Goal: Navigation & Orientation: Understand site structure

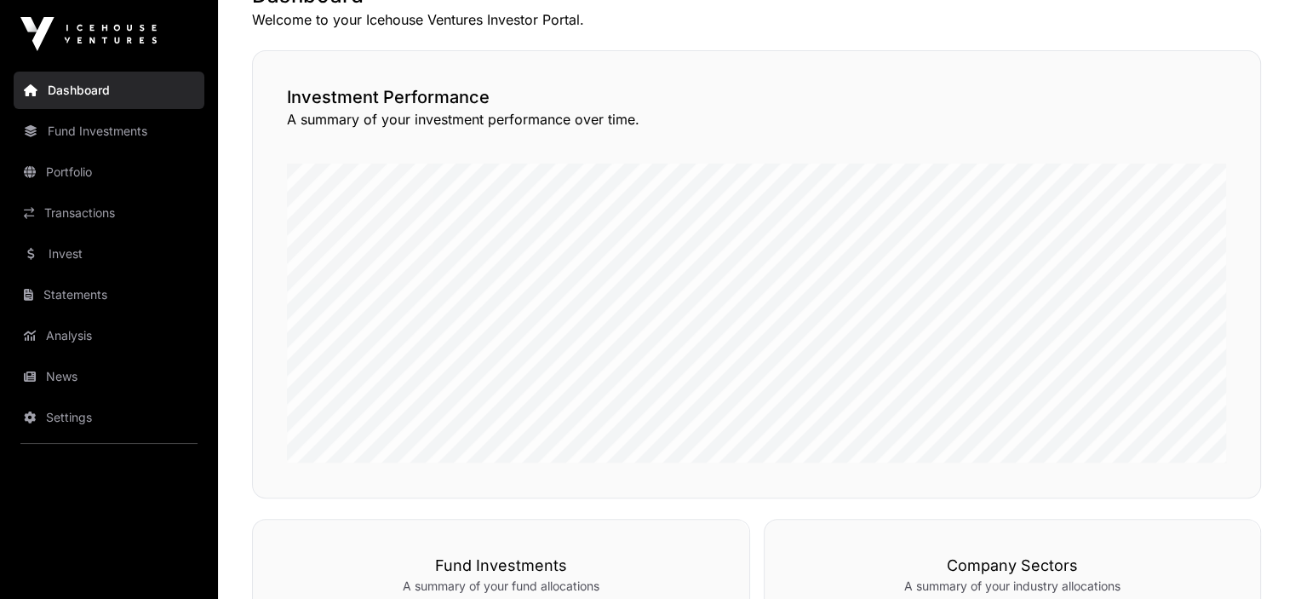
scroll to position [365, 0]
click at [100, 129] on link "Fund Investments" at bounding box center [109, 130] width 191 height 37
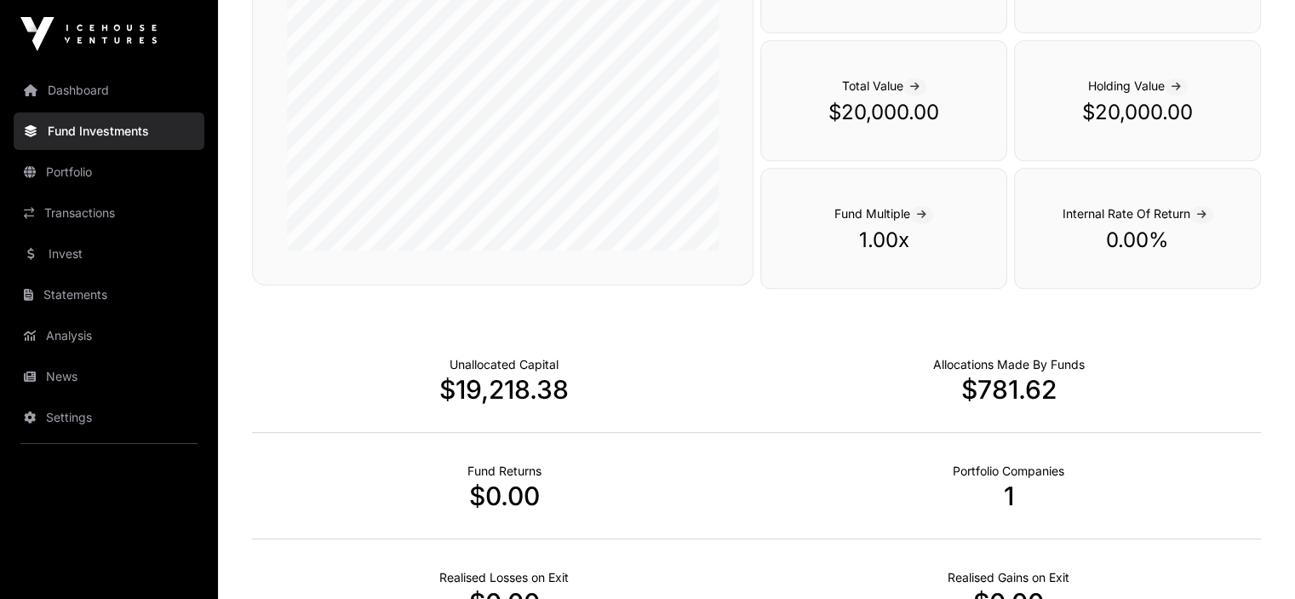
scroll to position [743, 0]
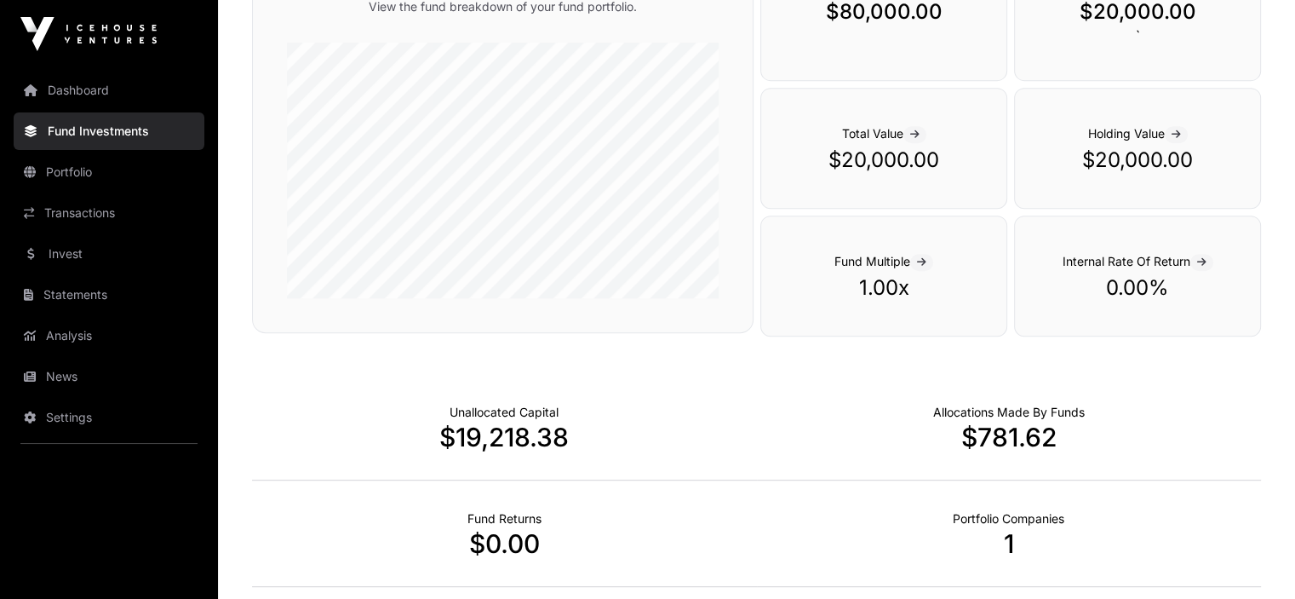
click at [66, 169] on link "Portfolio" at bounding box center [109, 171] width 191 height 37
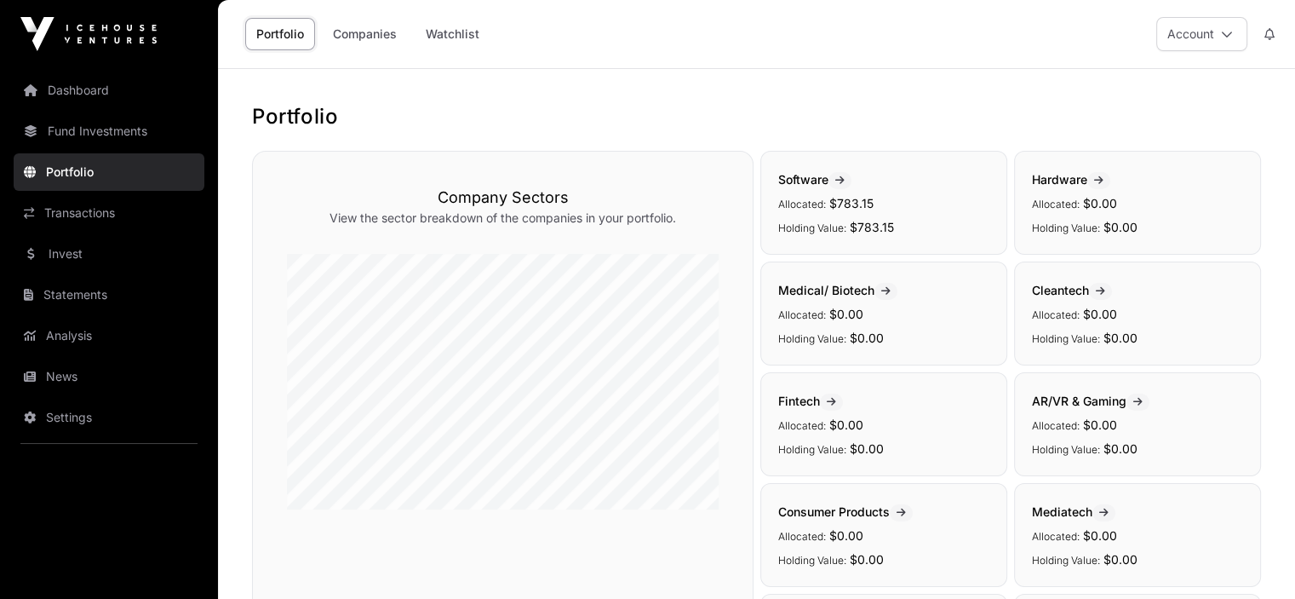
click at [845, 179] on icon at bounding box center [839, 180] width 9 height 10
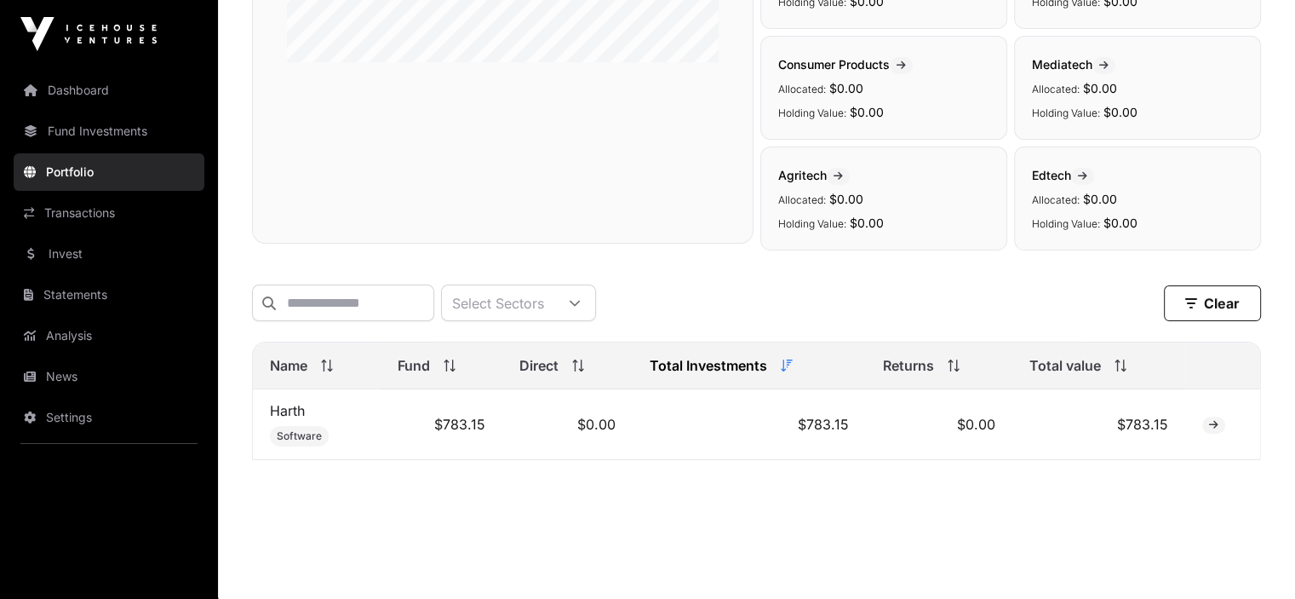
scroll to position [460, 0]
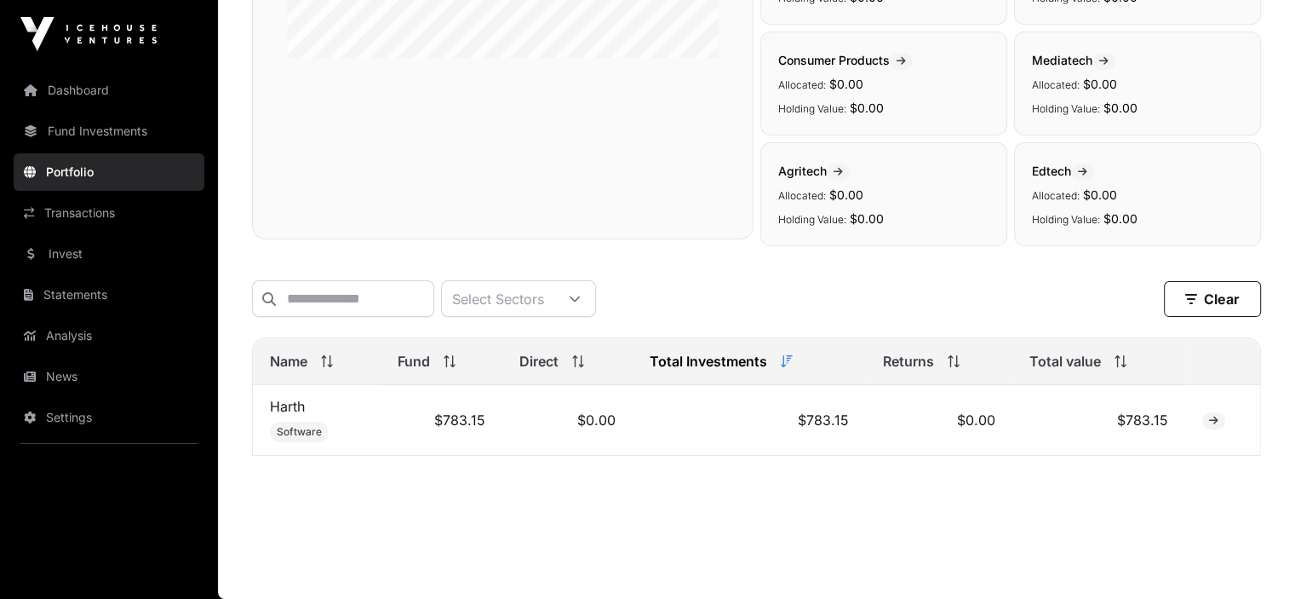
click at [71, 209] on link "Transactions" at bounding box center [109, 212] width 191 height 37
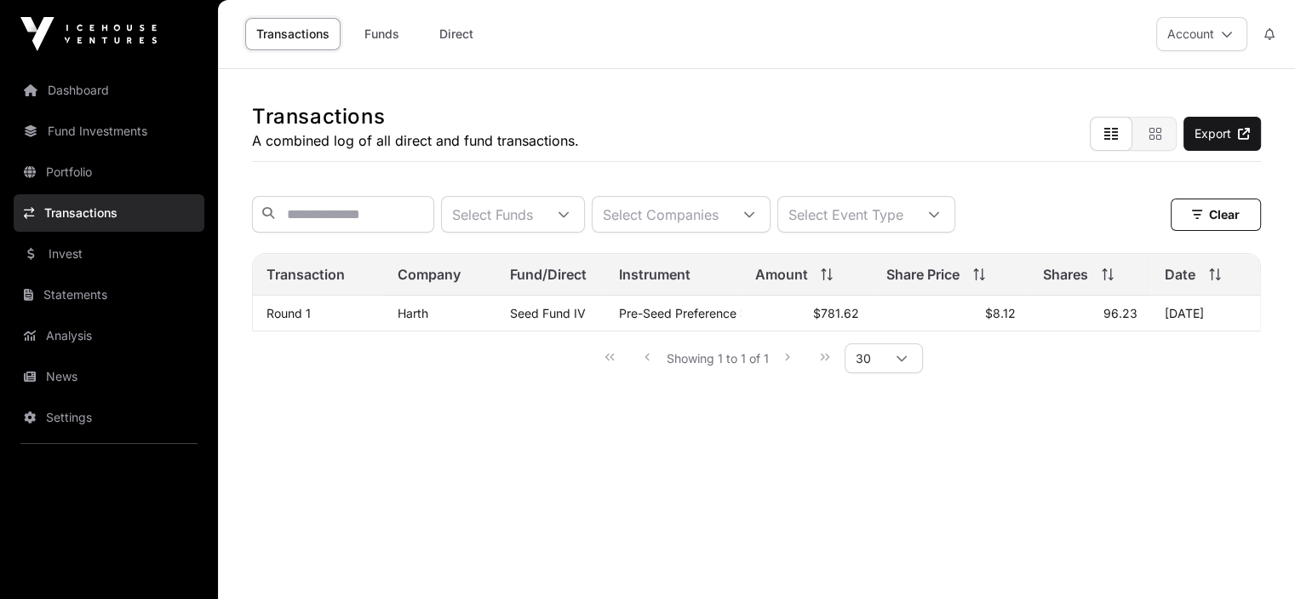
click at [62, 253] on link "Invest" at bounding box center [109, 253] width 191 height 37
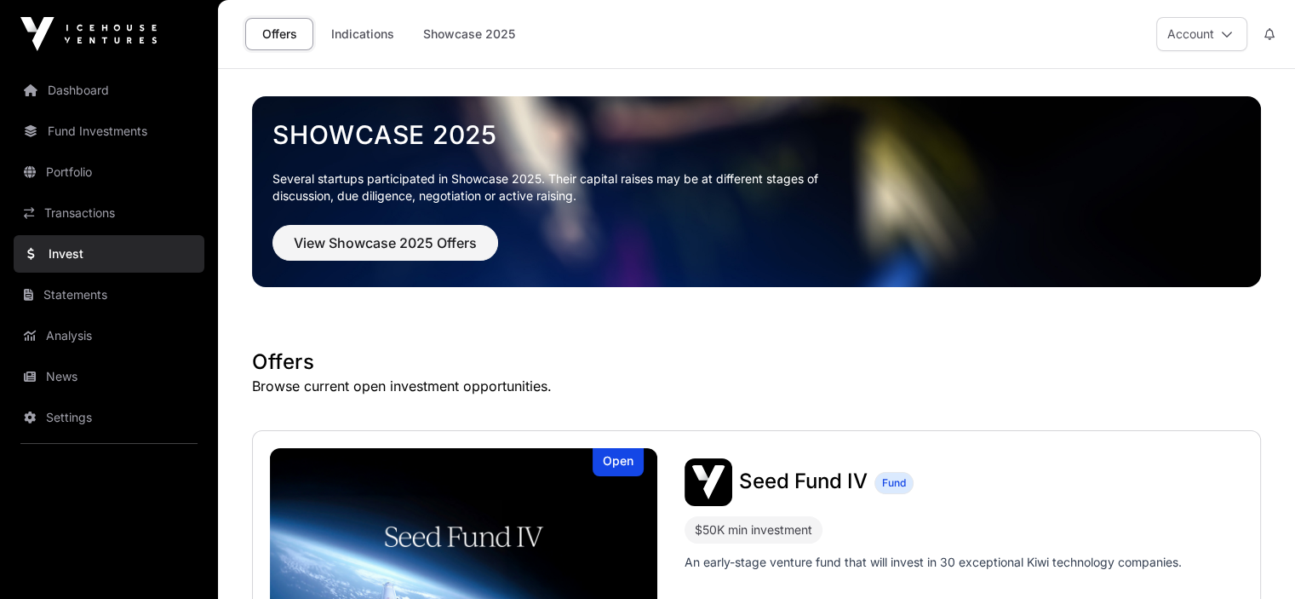
click at [80, 294] on link "Statements" at bounding box center [109, 294] width 191 height 37
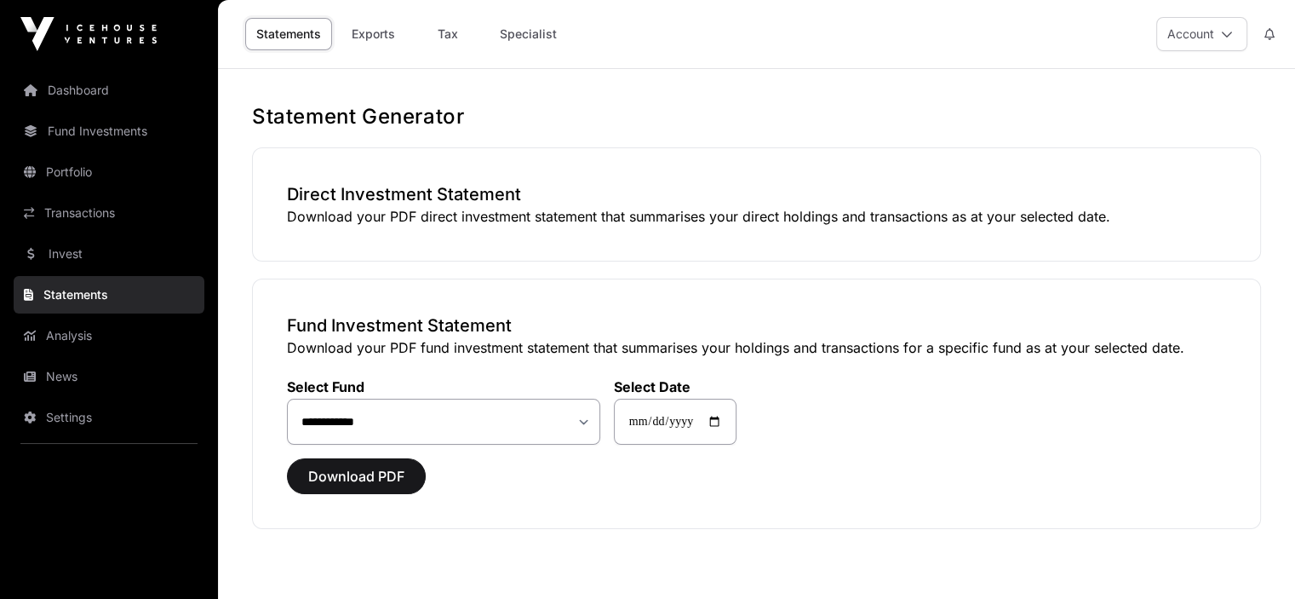
click at [70, 335] on link "Analysis" at bounding box center [109, 335] width 191 height 37
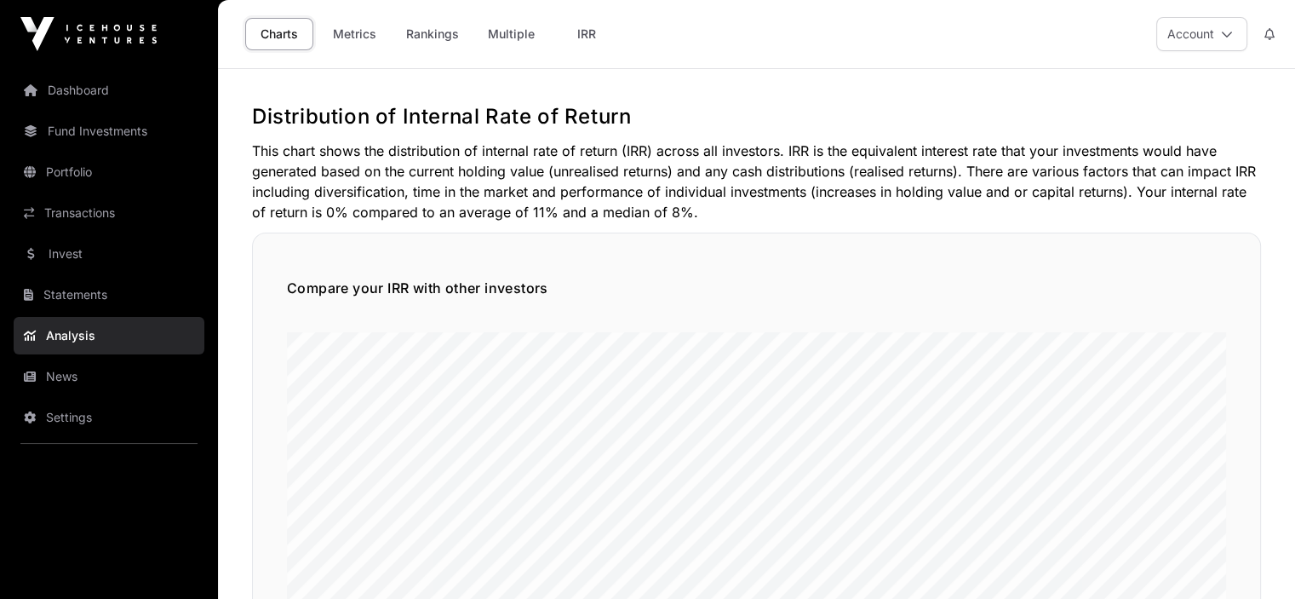
click at [70, 89] on link "Dashboard" at bounding box center [109, 90] width 191 height 37
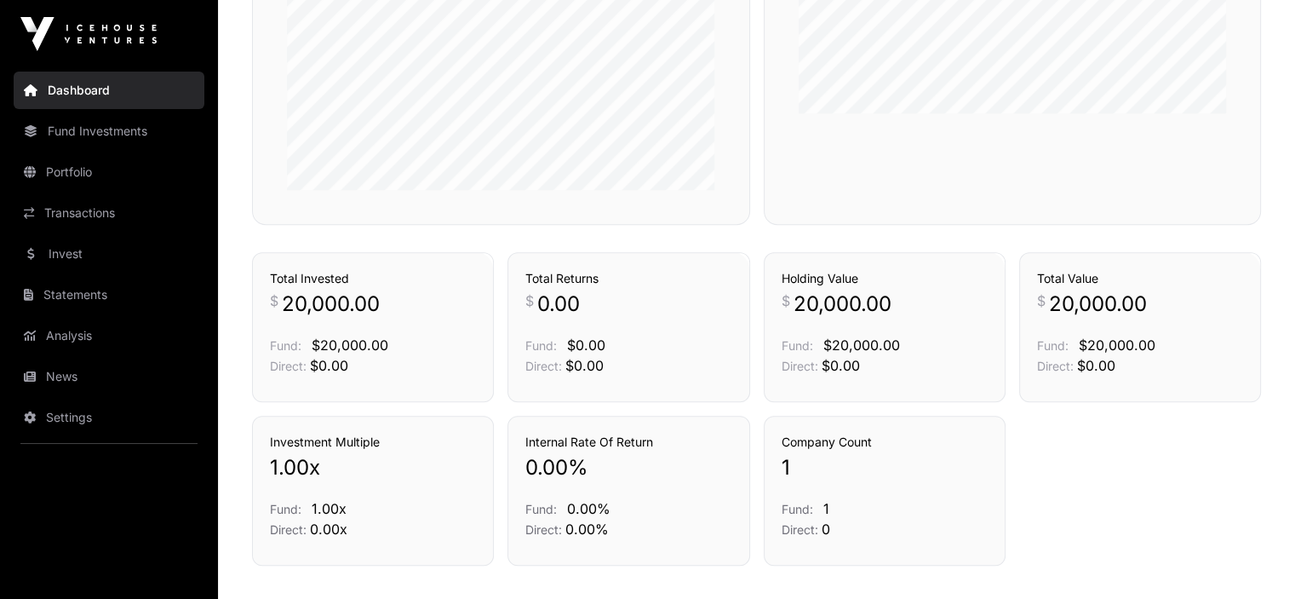
scroll to position [1074, 0]
